Goal: Information Seeking & Learning: Understand process/instructions

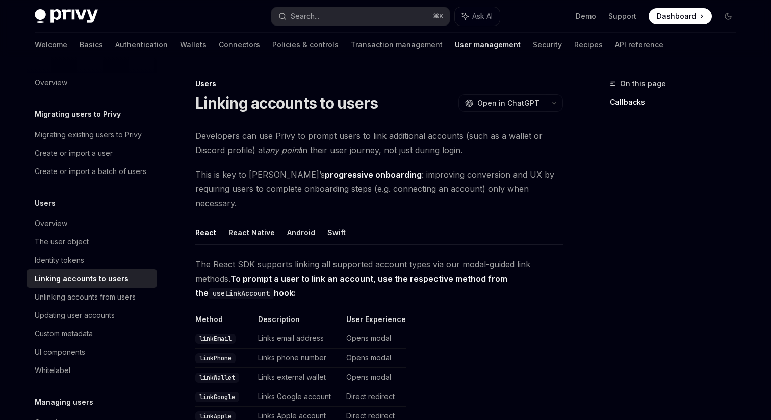
click at [242, 220] on button "React Native" at bounding box center [252, 232] width 46 height 24
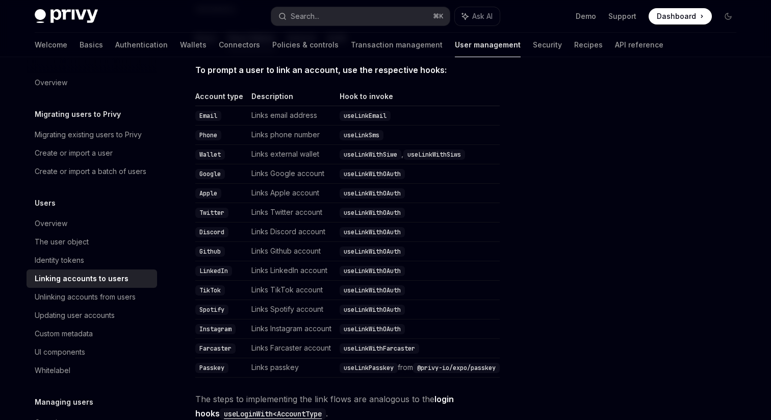
scroll to position [169, 0]
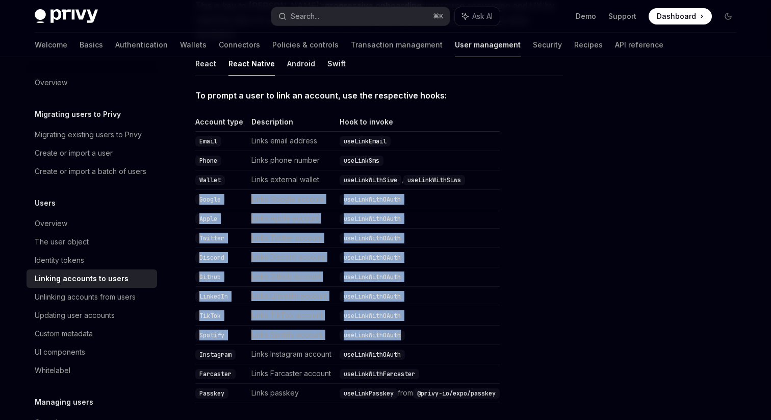
drag, startPoint x: 199, startPoint y: 185, endPoint x: 440, endPoint y: 327, distance: 279.9
click at [441, 327] on tbody "Email Links email address useLinkEmail Phone Links phone number useLinkSms Wall…" at bounding box center [347, 267] width 305 height 271
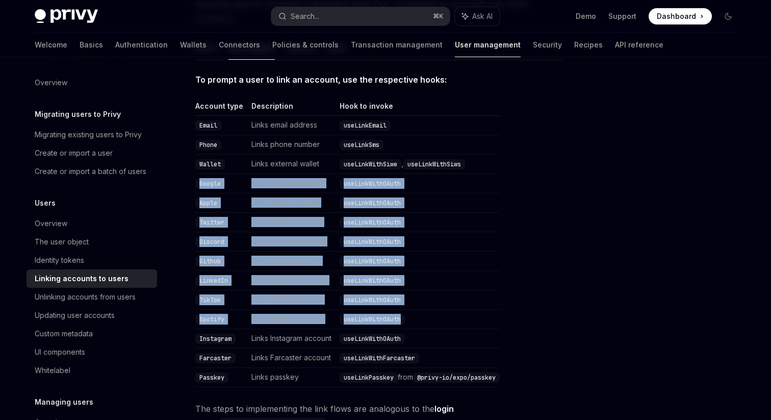
click at [413, 290] on td "useLinkWithOAuth" at bounding box center [418, 299] width 164 height 19
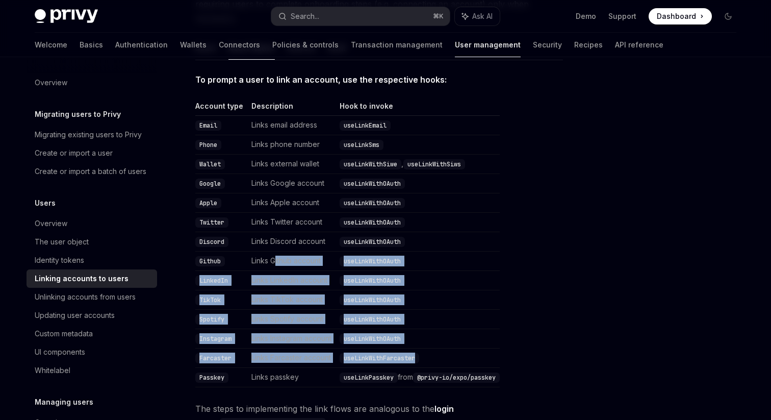
drag, startPoint x: 422, startPoint y: 344, endPoint x: 274, endPoint y: 243, distance: 179.4
click at [274, 243] on tbody "Email Links email address useLinkEmail Phone Links phone number useLinkSms Wall…" at bounding box center [347, 251] width 305 height 271
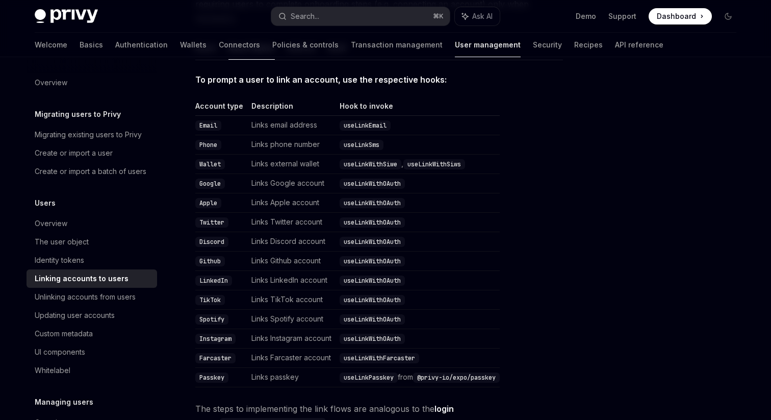
click at [384, 159] on code "useLinkWithSiwe" at bounding box center [371, 164] width 62 height 10
click at [380, 159] on code "useLinkWithSiwe" at bounding box center [371, 164] width 62 height 10
click at [448, 159] on code "useLinkWithSiws" at bounding box center [435, 164] width 62 height 10
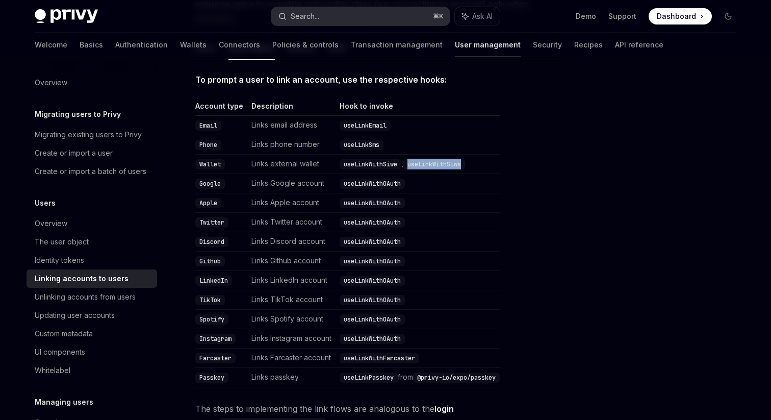
copy code "useLinkWithSiws"
click at [390, 159] on code "useLinkWithSiwe" at bounding box center [371, 164] width 62 height 10
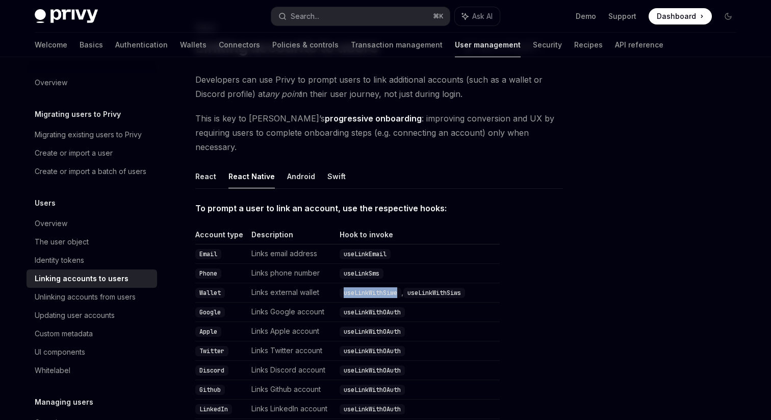
scroll to position [78, 0]
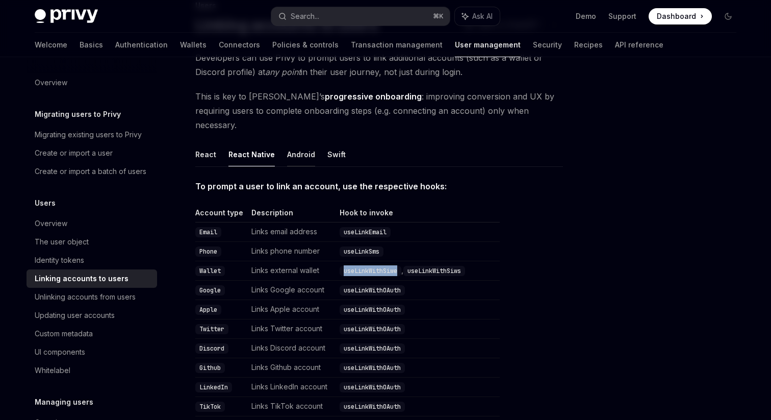
click at [297, 142] on button "Android" at bounding box center [301, 154] width 28 height 24
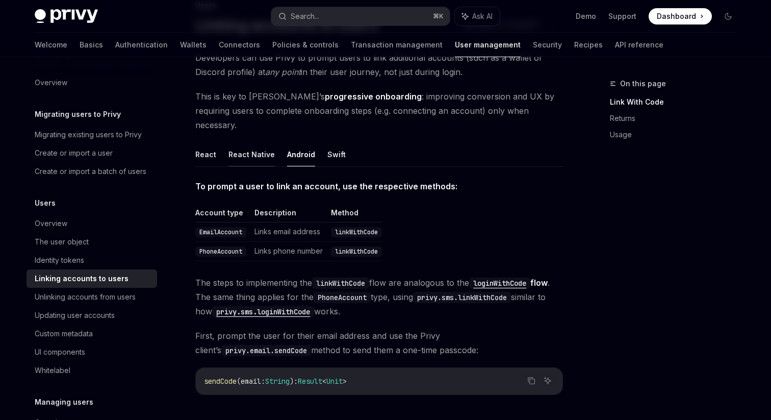
click at [262, 145] on button "React Native" at bounding box center [252, 154] width 46 height 24
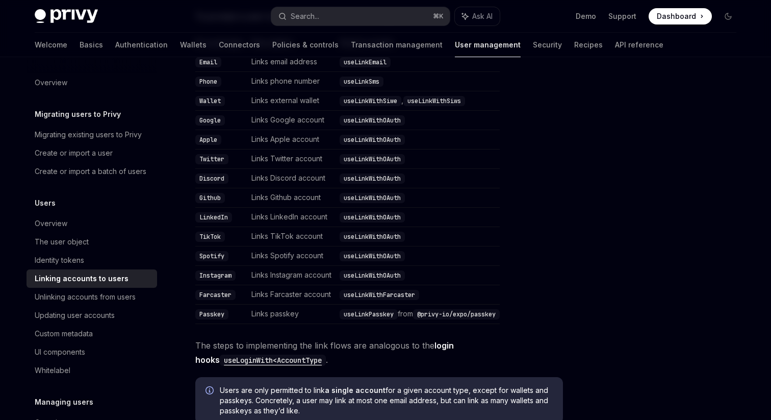
scroll to position [276, 0]
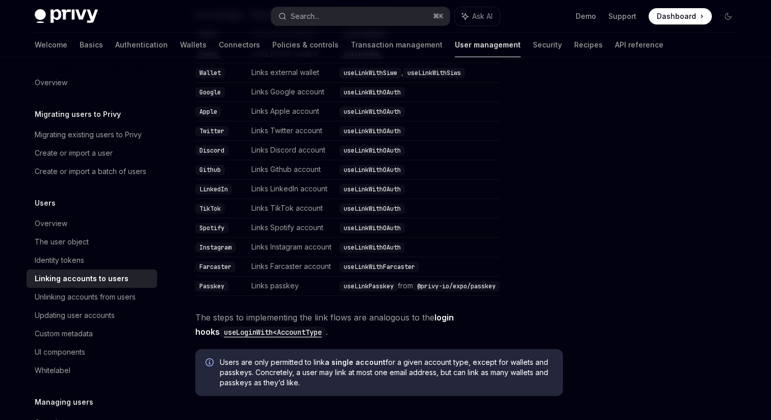
click at [279, 327] on code "useLoginWith<AccountType" at bounding box center [273, 332] width 106 height 11
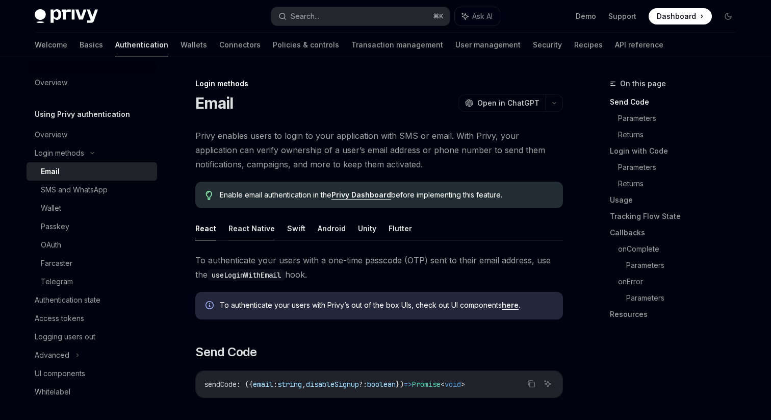
click at [261, 228] on button "React Native" at bounding box center [252, 228] width 46 height 24
type textarea "*"
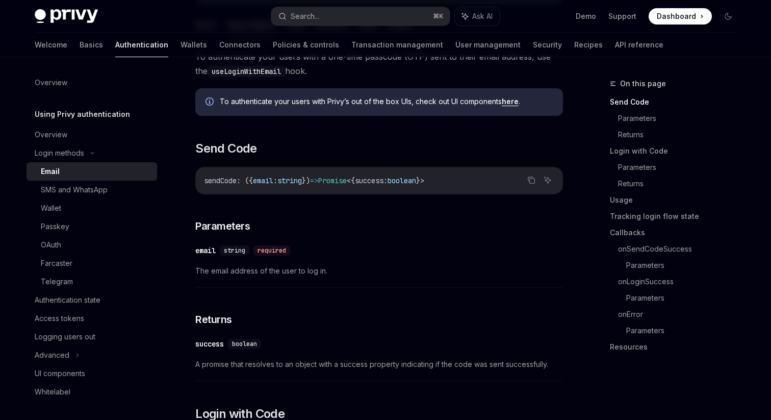
scroll to position [152, 0]
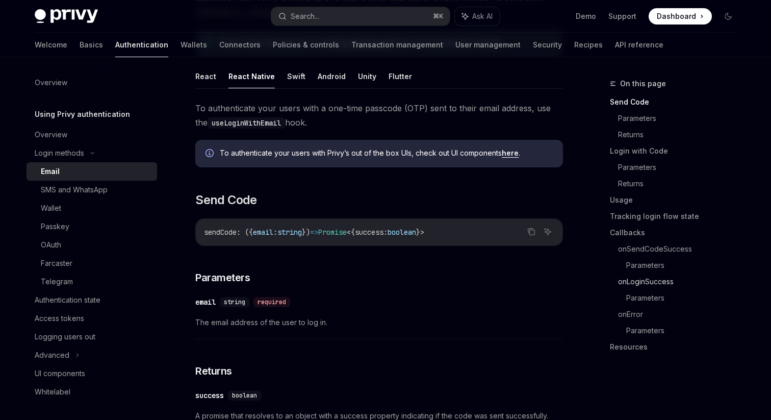
click at [663, 283] on link "onLoginSuccess" at bounding box center [681, 281] width 127 height 16
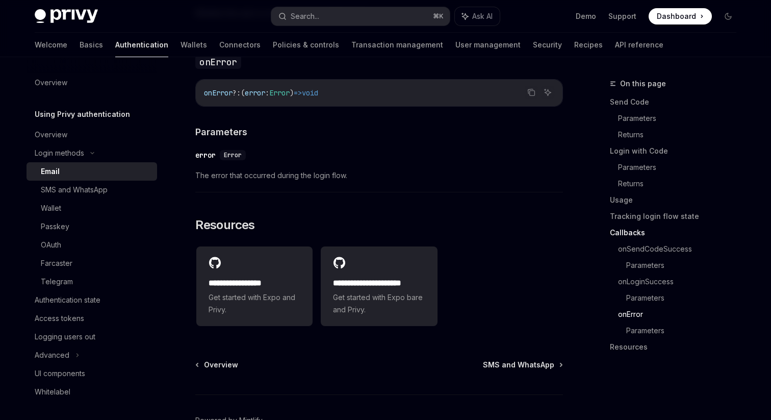
scroll to position [2013, 0]
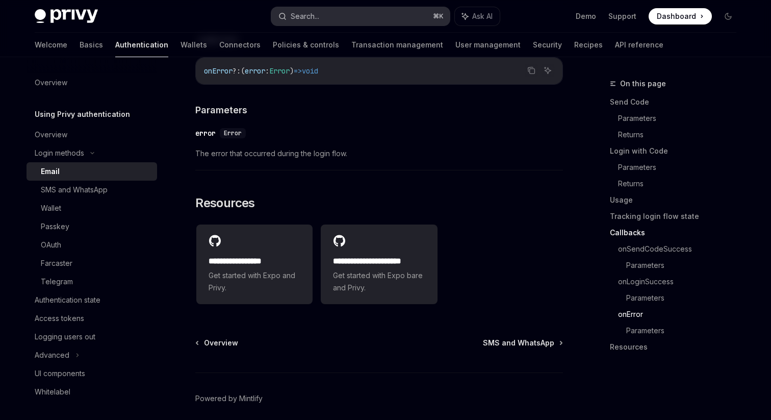
click at [325, 15] on button "Search... ⌘ K" at bounding box center [360, 16] width 179 height 18
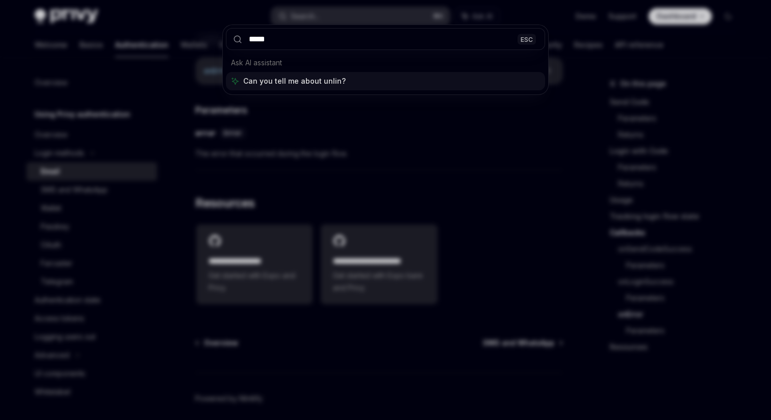
type input "******"
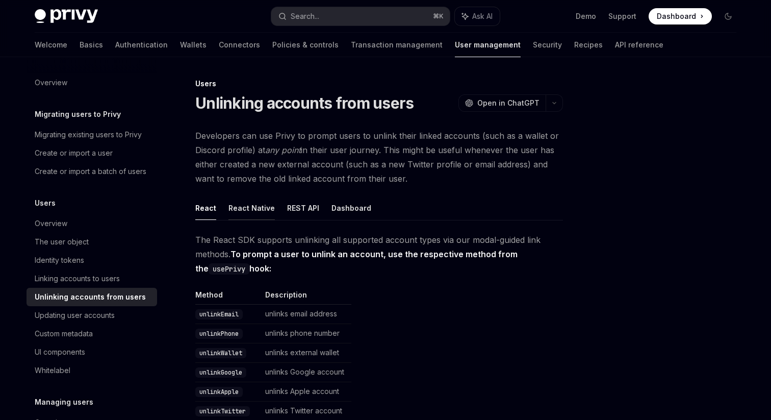
click at [259, 210] on button "React Native" at bounding box center [252, 208] width 46 height 24
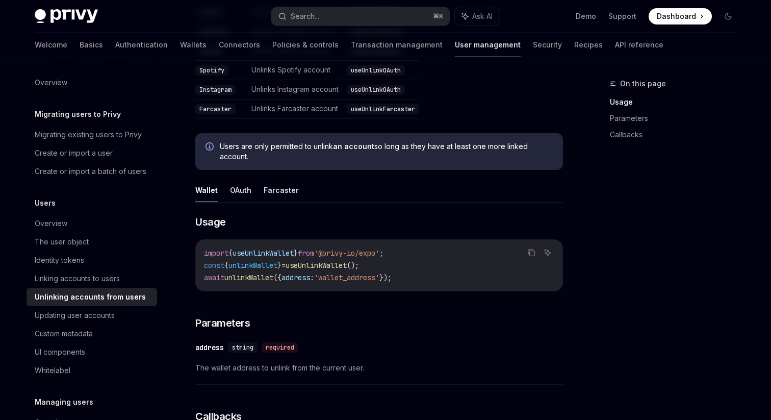
scroll to position [391, 0]
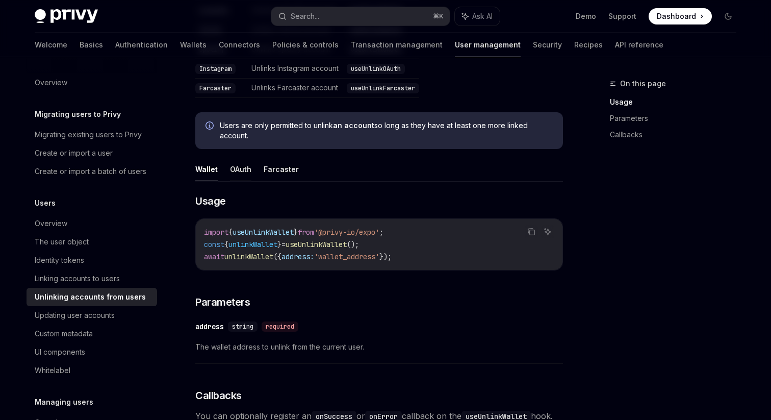
click at [243, 171] on button "OAuth" at bounding box center [240, 169] width 21 height 24
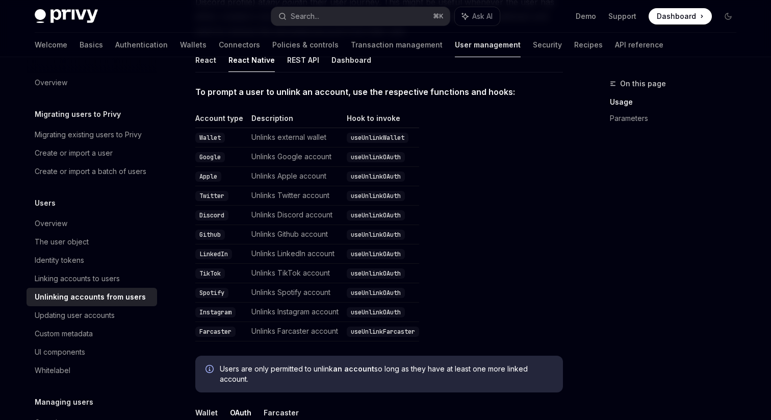
scroll to position [124, 0]
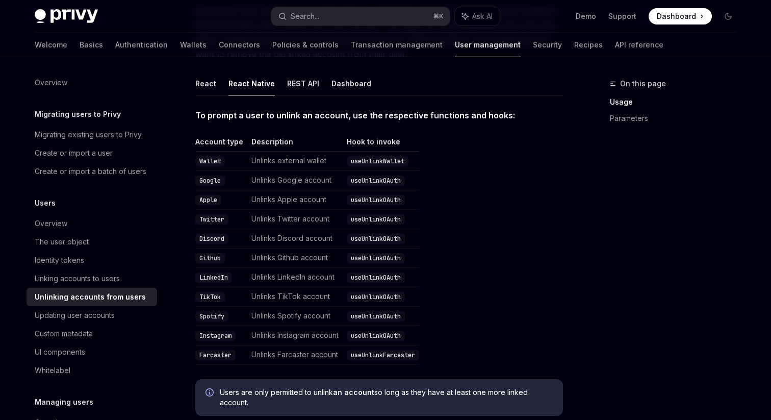
scroll to position [129, 0]
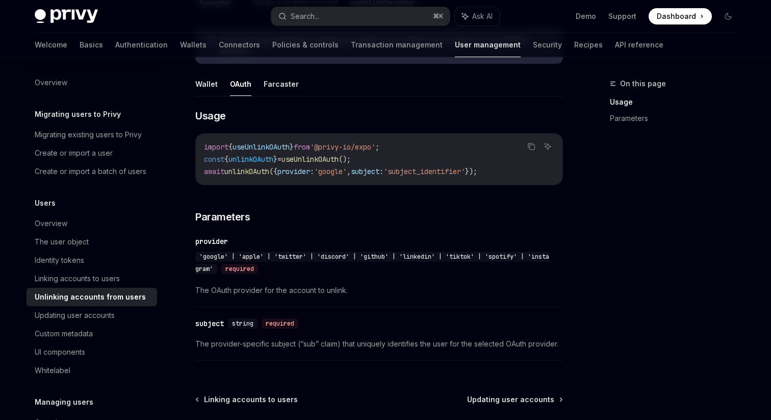
type textarea "*"
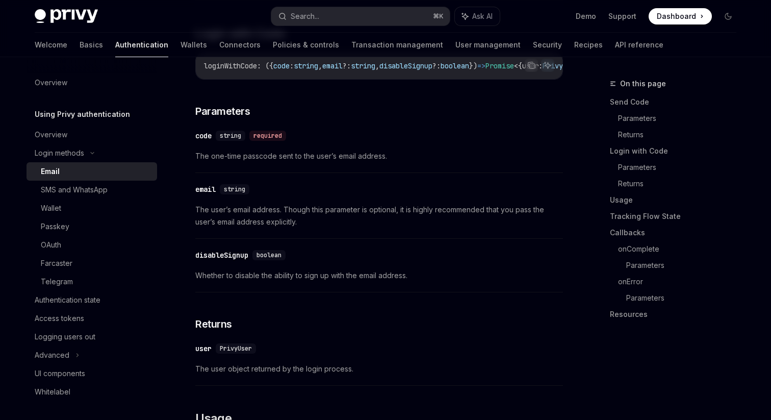
scroll to position [594, 0]
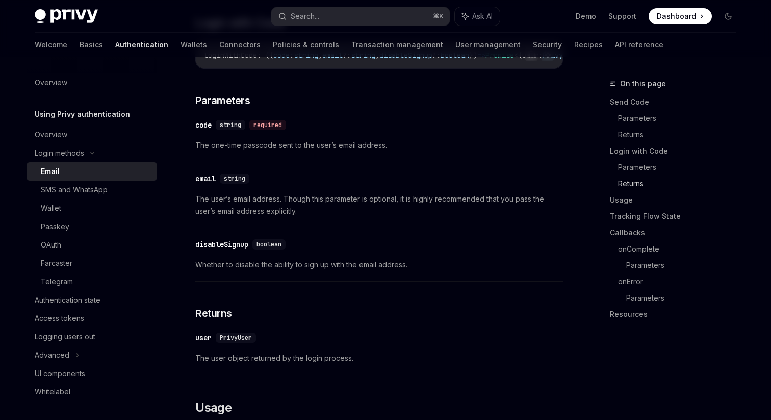
click at [631, 184] on link "Returns" at bounding box center [681, 184] width 127 height 16
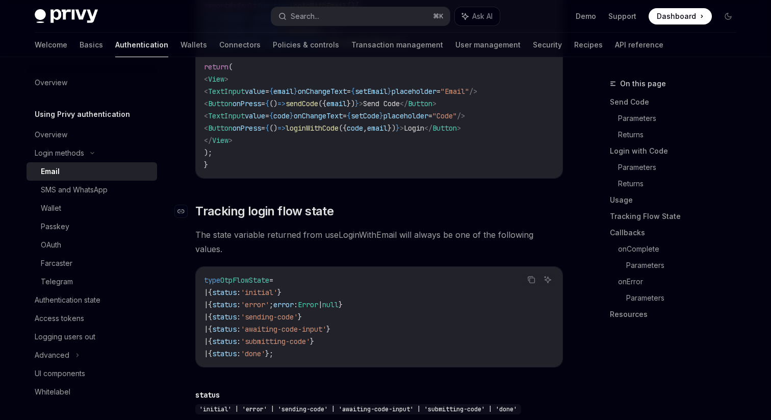
scroll to position [1061, 0]
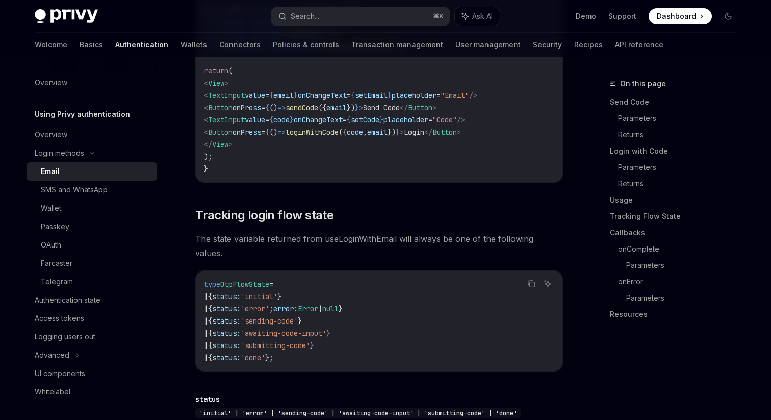
drag, startPoint x: 224, startPoint y: 276, endPoint x: 279, endPoint y: 276, distance: 54.6
click at [273, 280] on span "type OtpFlowState =" at bounding box center [238, 284] width 69 height 9
copy span "OtpFlowState"
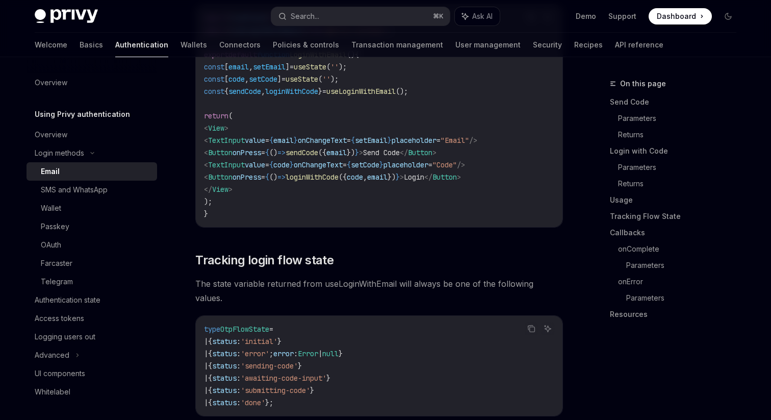
scroll to position [998, 0]
